Goal: Check status: Check status

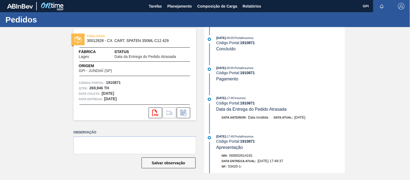
click at [312, 56] on div "[DATE] 00:00 : PortalInsumos Código Portal: 1910871 Concluído" at bounding box center [275, 46] width 139 height 22
click at [184, 3] on span "Planejamento" at bounding box center [179, 6] width 25 height 6
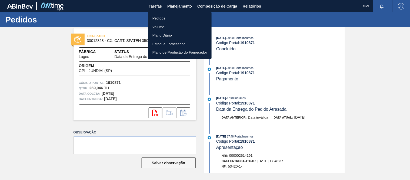
click at [159, 19] on li "Pedidos" at bounding box center [180, 18] width 64 height 9
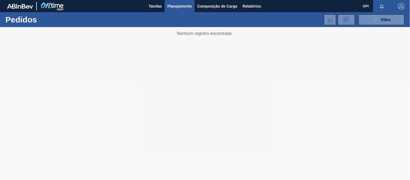
drag, startPoint x: 361, startPoint y: 21, endPoint x: 365, endPoint y: 25, distance: 6.3
click at [362, 22] on button "089F7B8B-B2A5-4AFE-B5C0-19BA573D28AC Filtro" at bounding box center [382, 19] width 46 height 11
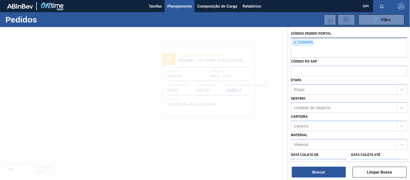
click at [296, 42] on span "×" at bounding box center [295, 42] width 5 height 6
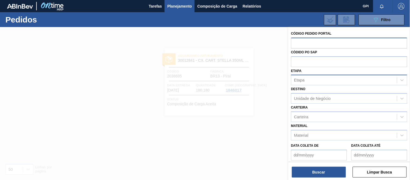
click at [322, 78] on div "Etapa" at bounding box center [344, 80] width 106 height 8
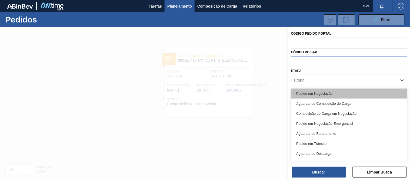
click at [320, 91] on div "Pedido em Negociação" at bounding box center [349, 93] width 116 height 10
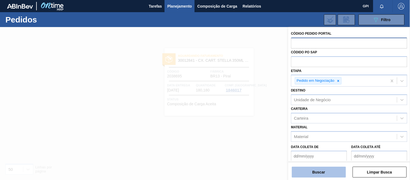
click at [309, 176] on button "Buscar" at bounding box center [319, 171] width 54 height 11
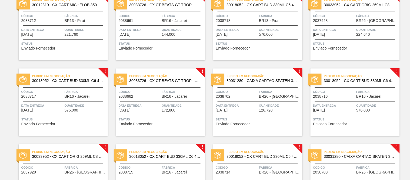
scroll to position [56, 0]
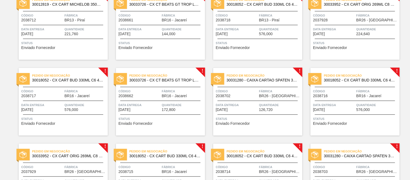
click at [313, 136] on div "! Pedido em Negociação 30031280 - CAIXA CARTAO SPATEN 350ML OPEN CORNER Código …" at bounding box center [350, 173] width 97 height 76
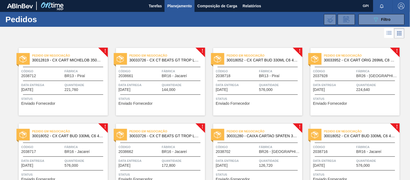
scroll to position [0, 0]
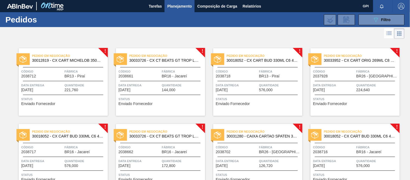
click at [89, 98] on span "Status" at bounding box center [63, 98] width 85 height 5
click at [370, 25] on button "089F7B8B-B2A5-4AFE-B5C0-19BA573D28AC Filtro" at bounding box center [382, 19] width 46 height 11
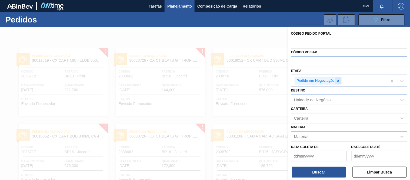
click at [336, 82] on icon at bounding box center [338, 81] width 4 height 4
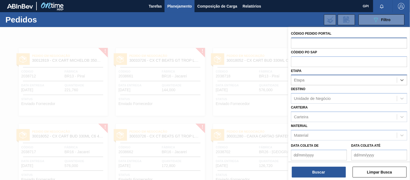
click at [312, 41] on input "text" at bounding box center [349, 43] width 116 height 10
paste input "2037028"
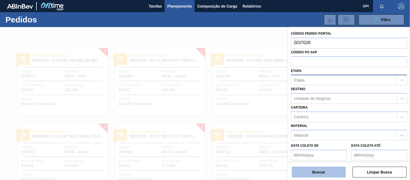
type input "2037028"
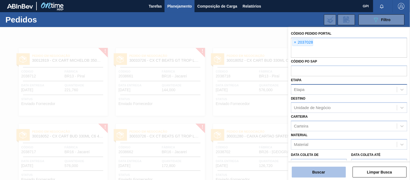
click at [323, 170] on button "Buscar" at bounding box center [319, 171] width 54 height 11
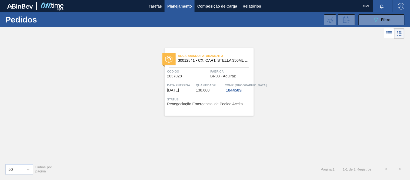
click at [223, 93] on div "Aguardando Faturamento 30012841 - CX. CART. STELLA 350ML SLK C8 429 Código 2037…" at bounding box center [209, 82] width 89 height 68
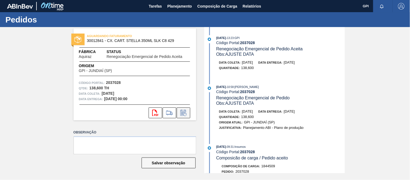
click at [183, 110] on icon at bounding box center [183, 112] width 9 height 6
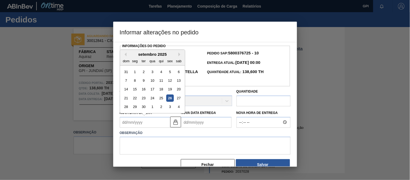
click at [151, 123] on Coleta2037028 "Nova Data Coleta" at bounding box center [145, 122] width 51 height 11
click at [153, 90] on div "17" at bounding box center [152, 88] width 7 height 7
type Coleta2037028 "[DATE]"
type Entrega2037028 "[DATE]"
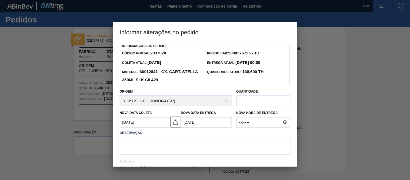
click at [157, 122] on Coleta2037028 "[DATE]" at bounding box center [145, 122] width 51 height 11
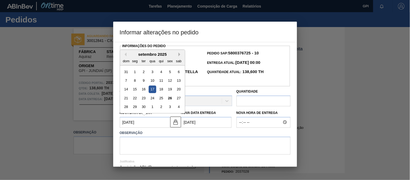
click at [181, 56] on button "Next Month" at bounding box center [180, 54] width 4 height 4
click at [169, 90] on div "17" at bounding box center [169, 88] width 7 height 7
type Coleta2037028 "[DATE]"
type Entrega2037028 "[DATE]"
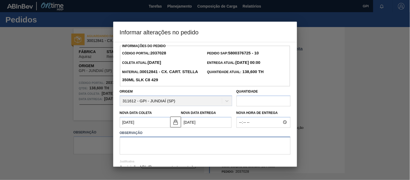
click at [156, 151] on textarea at bounding box center [205, 145] width 171 height 18
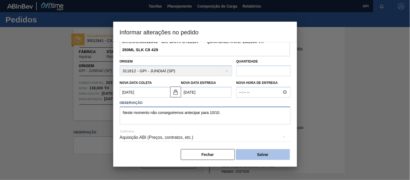
scroll to position [31, 0]
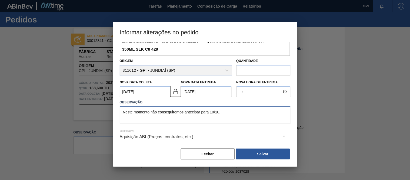
type textarea "Neste momento não conseguiremos antecipar para 10/10."
click at [233, 137] on div "Aquisição ABI (Preços, contratos, etc.)" at bounding box center [205, 136] width 171 height 15
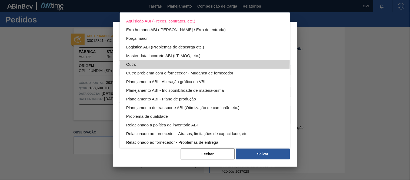
click at [166, 61] on div "Outro" at bounding box center [204, 64] width 157 height 9
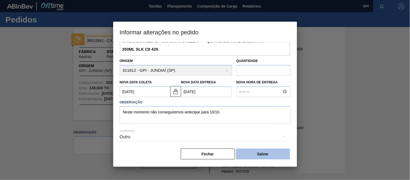
click at [248, 153] on button "Salvar" at bounding box center [263, 153] width 54 height 11
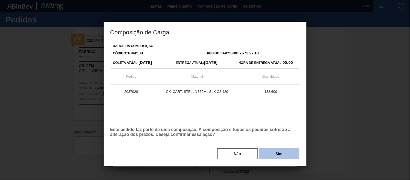
click at [274, 156] on button "Sim" at bounding box center [279, 153] width 41 height 11
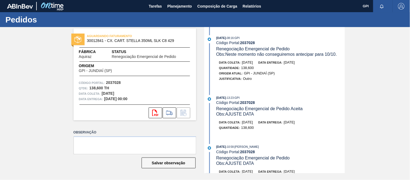
scroll to position [2, 0]
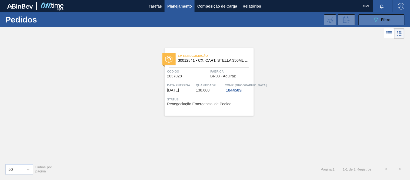
click at [384, 20] on span "Filtro" at bounding box center [385, 20] width 9 height 4
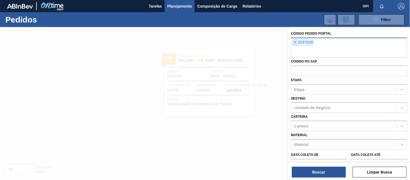
click at [293, 41] on span "×" at bounding box center [295, 42] width 5 height 6
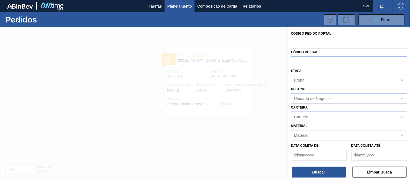
paste input "2031509"
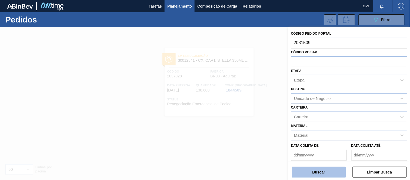
type input "2031509"
click at [308, 173] on button "Buscar" at bounding box center [319, 171] width 54 height 11
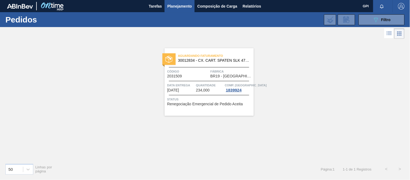
click at [198, 79] on div "Aguardando Faturamento 30012834 - CX. CART. SPATEN SLK 473ML C12 429 Código 203…" at bounding box center [209, 82] width 89 height 68
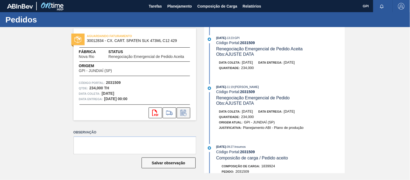
click at [188, 112] on button at bounding box center [184, 112] width 14 height 11
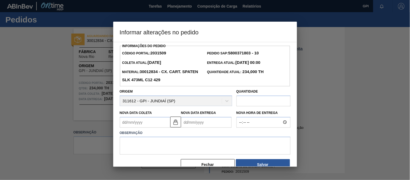
click at [145, 125] on Coleta2031509 "Nova Data Coleta" at bounding box center [145, 122] width 51 height 11
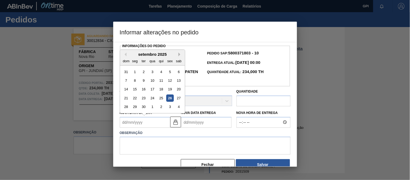
click at [181, 55] on button "Next Month" at bounding box center [180, 54] width 4 height 4
click at [181, 90] on div "18" at bounding box center [178, 88] width 7 height 7
type Coleta2031509 "[DATE]"
type Entrega2031509 "[DATE]"
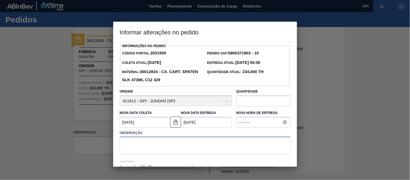
click at [146, 149] on textarea at bounding box center [205, 145] width 171 height 18
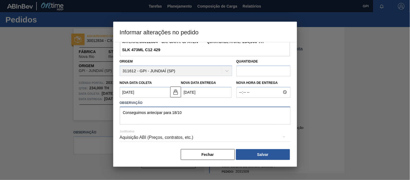
scroll to position [32, 0]
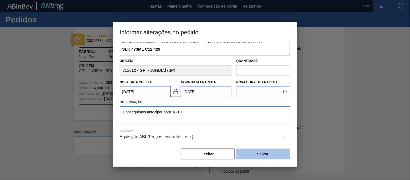
type textarea "Conseguimos antecipar para 18/10"
click at [266, 153] on button "Salvar" at bounding box center [263, 153] width 54 height 11
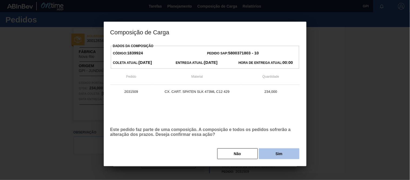
click at [269, 154] on button "Sim" at bounding box center [279, 153] width 41 height 11
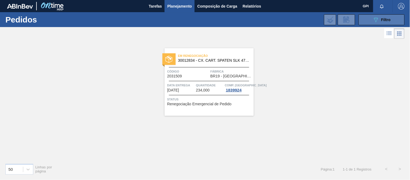
click at [372, 21] on button "089F7B8B-B2A5-4AFE-B5C0-19BA573D28AC Filtro" at bounding box center [382, 19] width 46 height 11
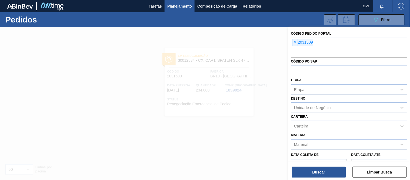
click at [292, 42] on div "× 2031509" at bounding box center [302, 42] width 21 height 7
click at [293, 42] on span "×" at bounding box center [295, 42] width 5 height 6
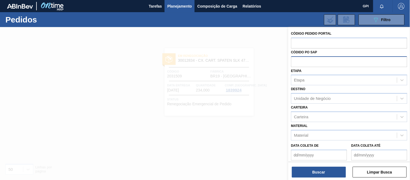
paste input "2031528"
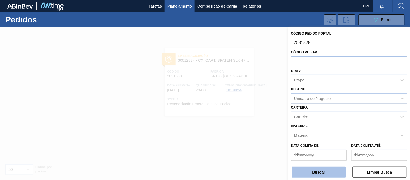
type input "2031528"
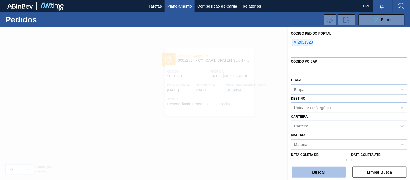
click at [331, 176] on button "Buscar" at bounding box center [319, 171] width 54 height 11
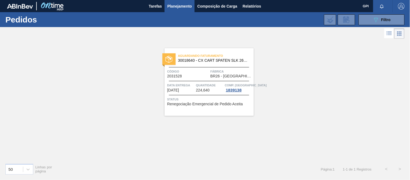
click at [231, 74] on span "Fábrica" at bounding box center [232, 71] width 42 height 5
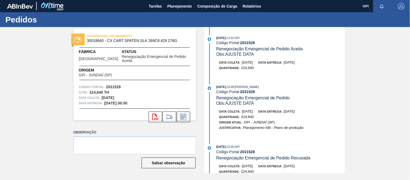
click at [184, 113] on icon at bounding box center [183, 116] width 9 height 6
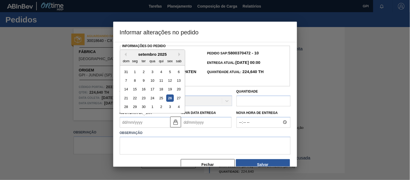
click at [163, 123] on Coleta2031528 "Nova Data Coleta" at bounding box center [145, 122] width 51 height 11
click at [178, 55] on div "setembro 2025" at bounding box center [152, 54] width 65 height 5
click at [179, 56] on button "Next Month" at bounding box center [180, 54] width 4 height 4
click at [177, 90] on div "18" at bounding box center [178, 88] width 7 height 7
type Coleta2031528 "[DATE]"
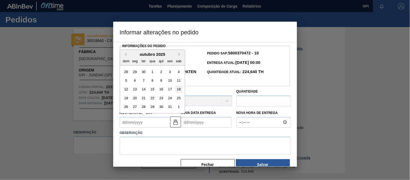
type Entrega2031528 "[DATE]"
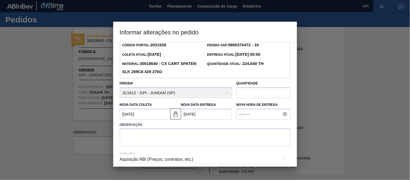
scroll to position [9, 0]
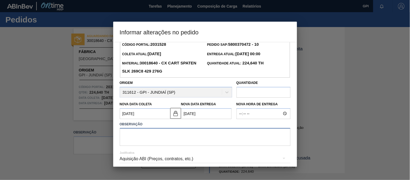
click at [203, 139] on textarea at bounding box center [205, 137] width 171 height 18
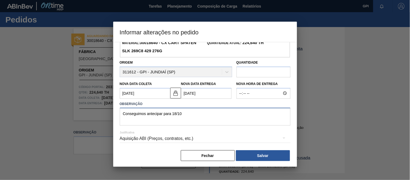
scroll to position [32, 0]
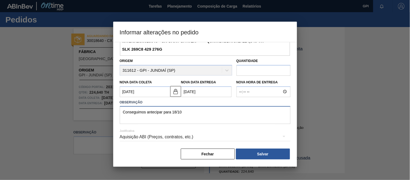
type textarea "Conseguimos antecipar para 18/10"
click at [213, 134] on div "Aquisição ABI (Preços, contratos, etc.)" at bounding box center [205, 136] width 171 height 15
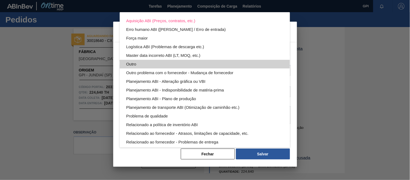
click at [149, 61] on div "Outro" at bounding box center [204, 64] width 157 height 9
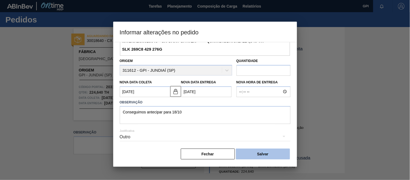
click at [248, 150] on button "Salvar" at bounding box center [263, 153] width 54 height 11
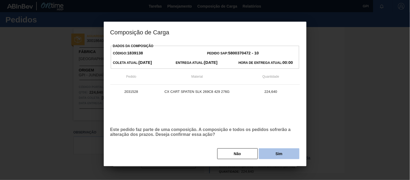
click at [267, 153] on button "Sim" at bounding box center [279, 153] width 41 height 11
